Goal: Information Seeking & Learning: Learn about a topic

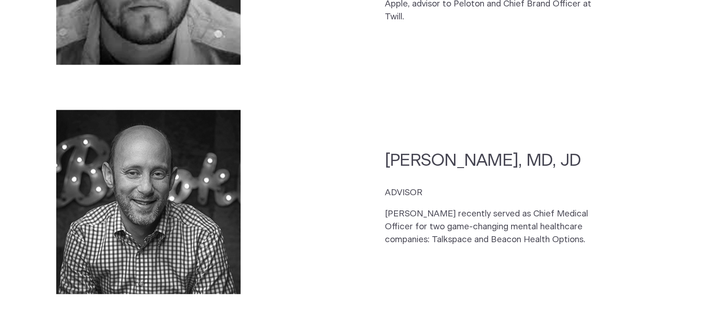
scroll to position [2437, 0]
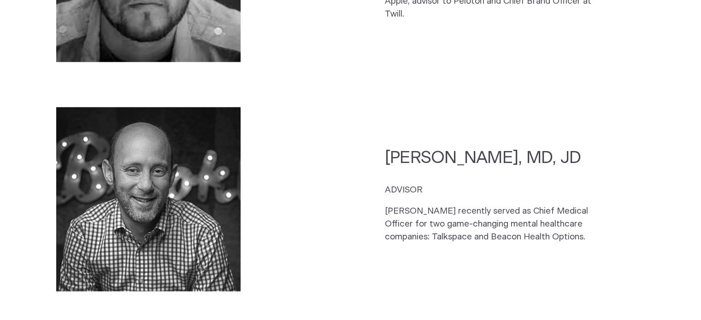
click at [667, 283] on section "[PERSON_NAME], MD, JD ADVISOR [PERSON_NAME] recently served as Chief Medical Of…" at bounding box center [350, 223] width 645 height 249
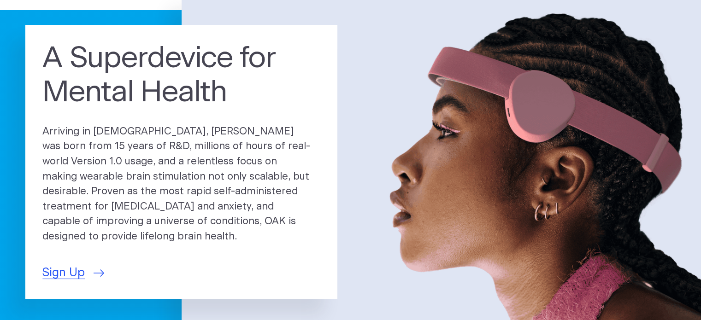
scroll to position [0, 0]
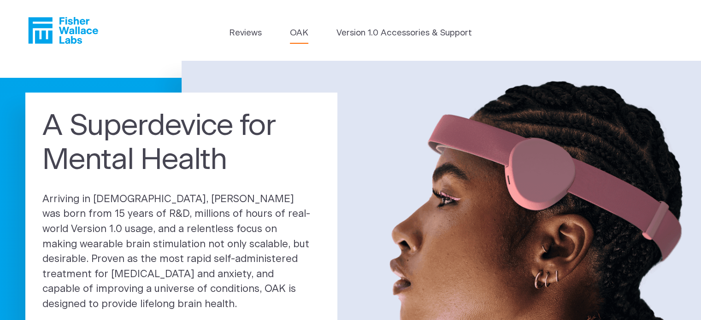
click at [303, 29] on link "OAK" at bounding box center [299, 33] width 18 height 13
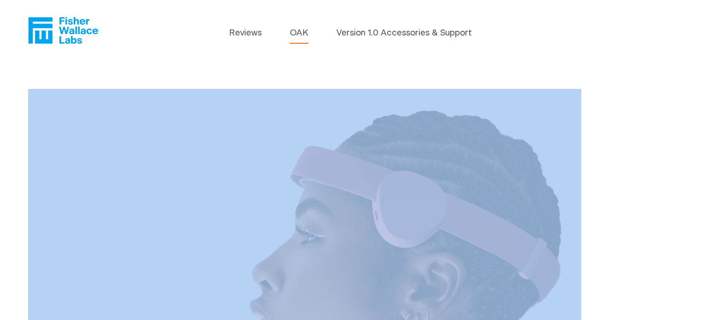
drag, startPoint x: 499, startPoint y: 18, endPoint x: 616, endPoint y: 60, distance: 123.9
click at [616, 60] on header "Reviews [GEOGRAPHIC_DATA] Version 1.0 Accessories & Support" at bounding box center [350, 30] width 701 height 61
